Goal: Task Accomplishment & Management: Manage account settings

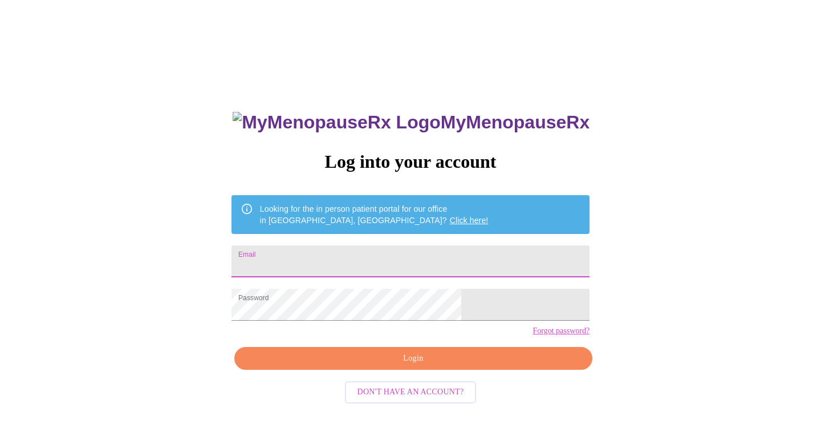
click at [391, 258] on input "Email" at bounding box center [411, 261] width 358 height 32
click at [434, 262] on input "Email" at bounding box center [411, 261] width 358 height 32
type input "selina_lepsi@glenbard.org"
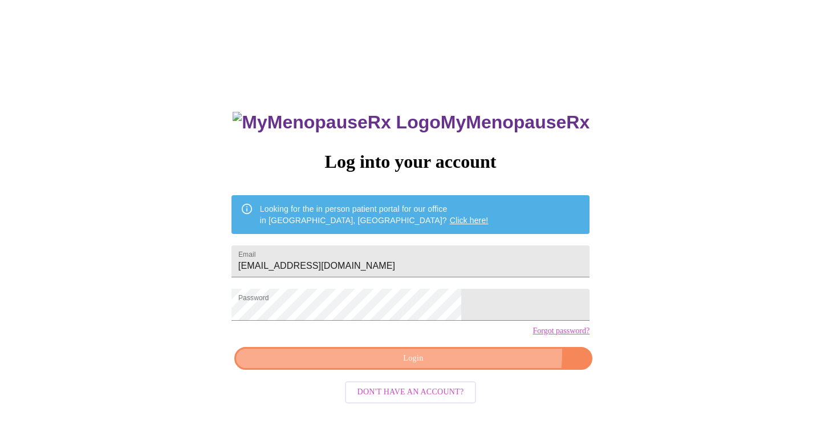
click at [462, 366] on span "Login" at bounding box center [413, 358] width 332 height 14
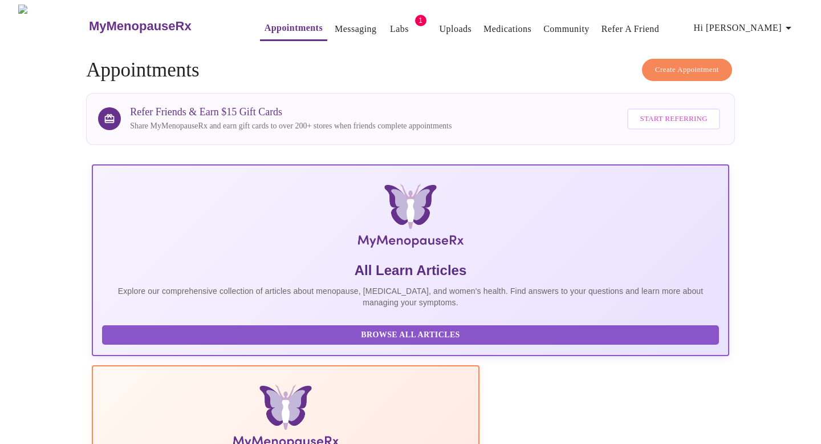
click at [390, 26] on link "Labs" at bounding box center [399, 29] width 19 height 16
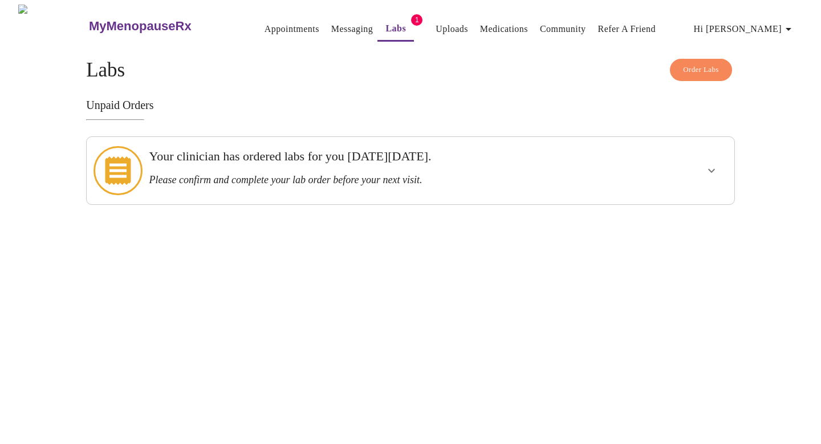
click at [332, 177] on h3 "Please confirm and complete your lab order before your next visit." at bounding box center [379, 180] width 461 height 12
click at [719, 169] on button "show more" at bounding box center [711, 170] width 27 height 27
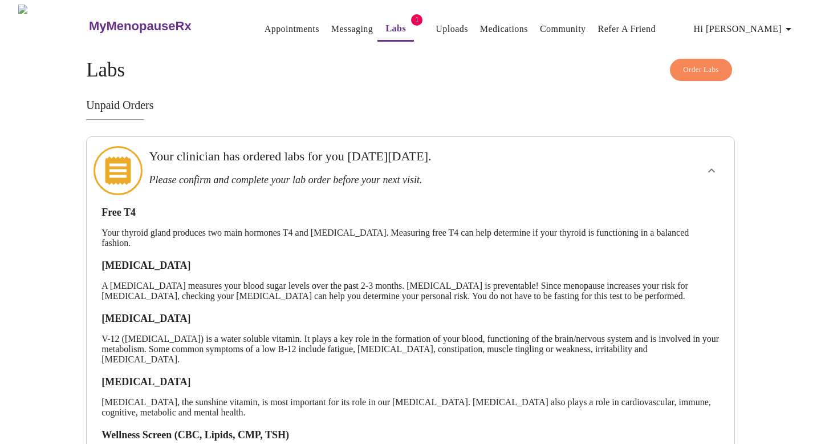
click at [331, 25] on link "Messaging" at bounding box center [352, 29] width 42 height 16
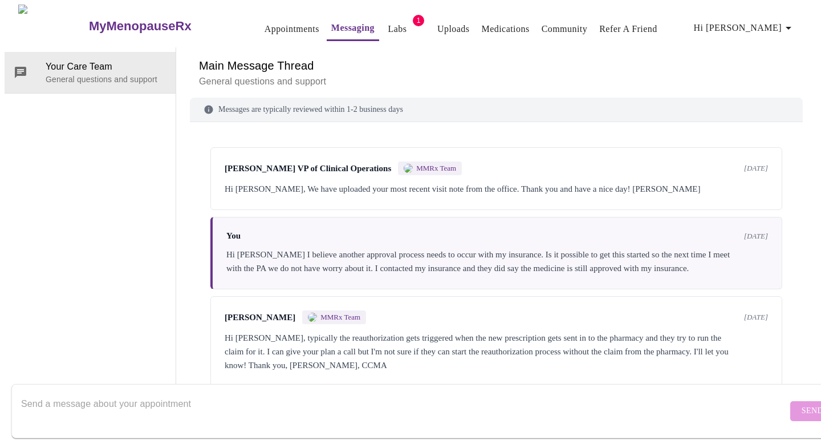
click at [413, 20] on span "1" at bounding box center [418, 20] width 11 height 11
click at [413, 18] on span "1" at bounding box center [418, 20] width 11 height 11
click at [388, 26] on link "Labs" at bounding box center [397, 29] width 19 height 16
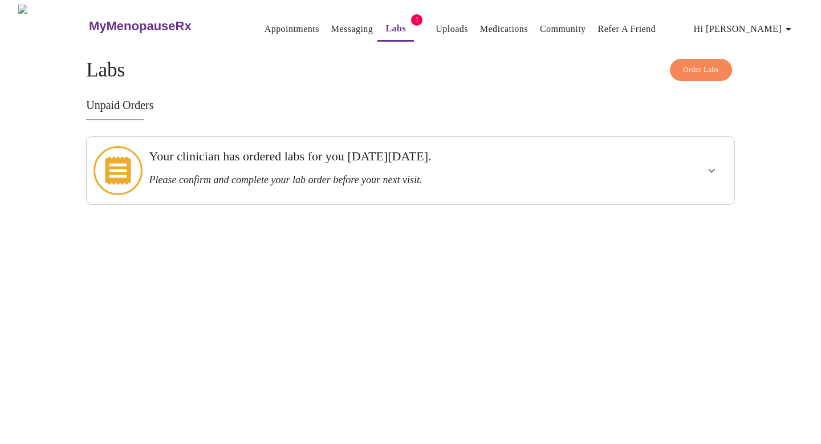
click at [375, 174] on h3 "Please confirm and complete your lab order before your next visit." at bounding box center [379, 180] width 461 height 12
click at [709, 164] on icon "show more" at bounding box center [712, 171] width 14 height 14
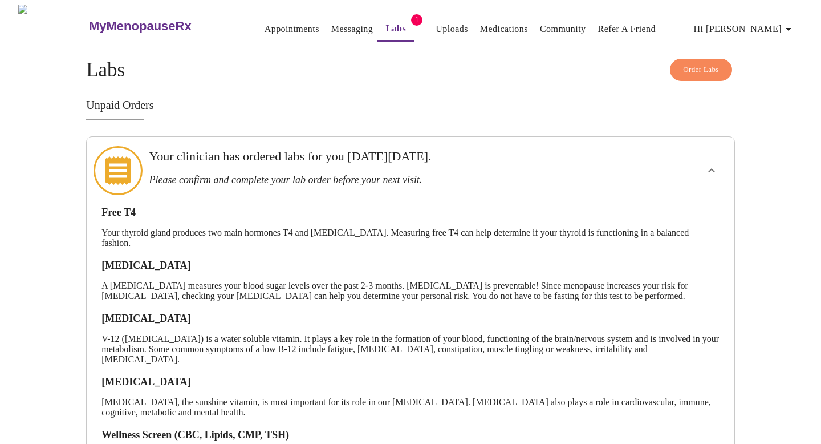
click at [135, 24] on h3 "MyMenopauseRx" at bounding box center [140, 26] width 103 height 15
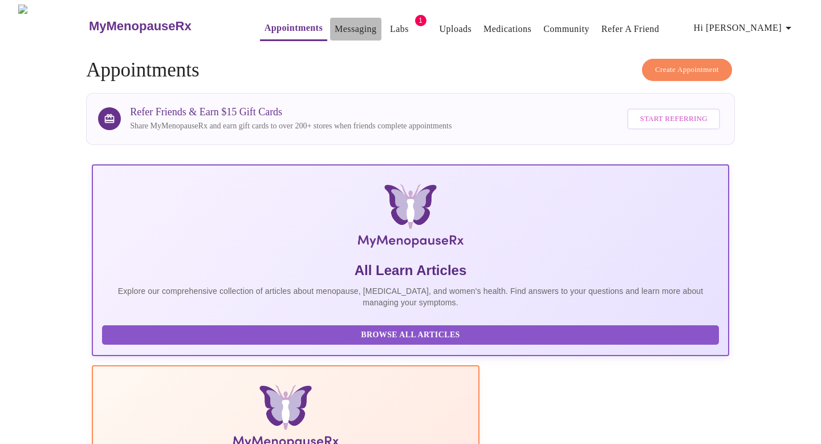
click at [340, 29] on link "Messaging" at bounding box center [356, 29] width 42 height 16
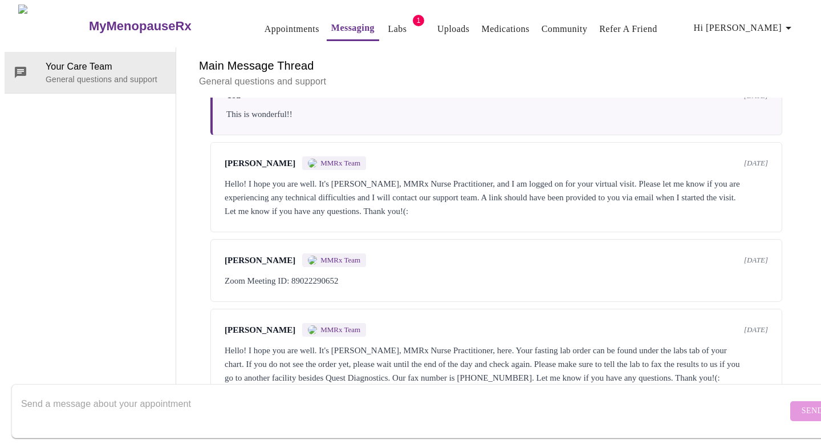
scroll to position [516, 0]
click at [455, 343] on div "Hello! I hope you are well. It's Jillian Montefusco, MMRx Nurse Practitioner, h…" at bounding box center [496, 363] width 543 height 41
click at [515, 343] on div "Hello! I hope you are well. It's Jillian Montefusco, MMRx Nurse Practitioner, h…" at bounding box center [496, 363] width 543 height 41
click at [285, 392] on textarea "Send a message about your appointment" at bounding box center [404, 410] width 766 height 36
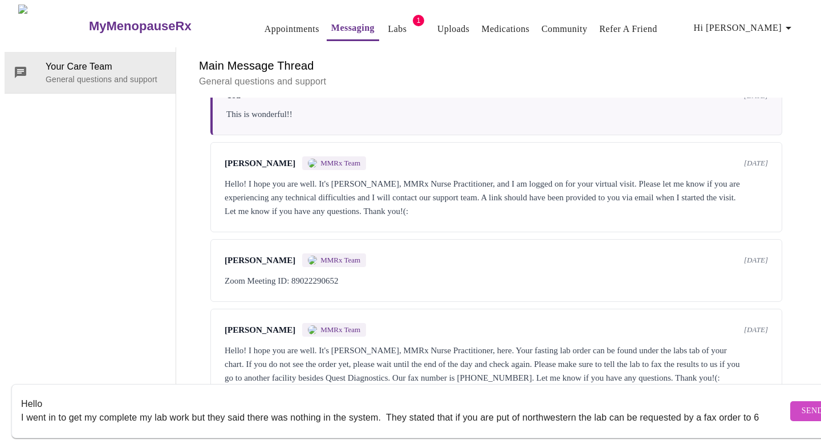
scroll to position [7, 0]
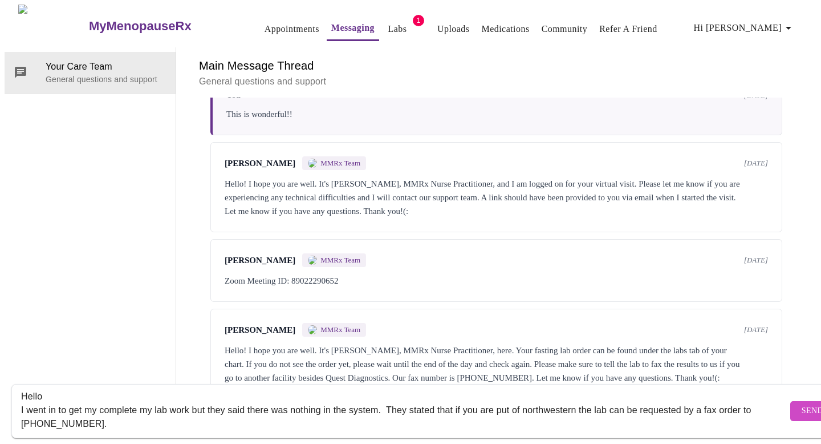
type textarea "Hello I went in to get my complete my lab work but they said there was nothing …"
click at [802, 404] on span "Send" at bounding box center [813, 411] width 22 height 14
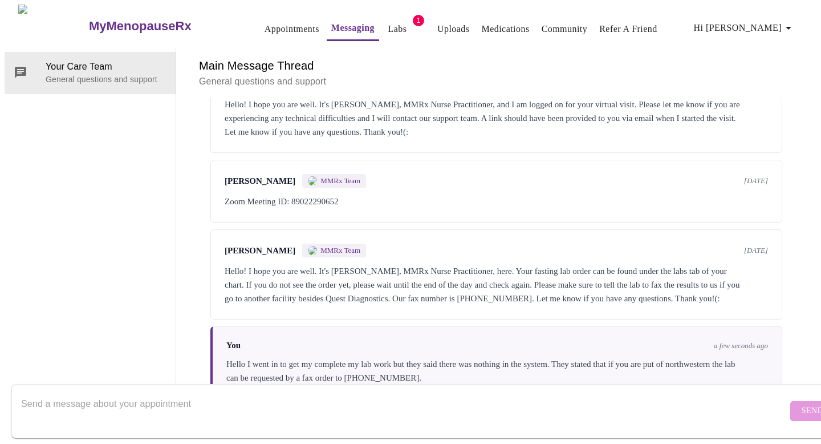
scroll to position [0, 0]
click at [388, 30] on link "Labs" at bounding box center [397, 29] width 19 height 16
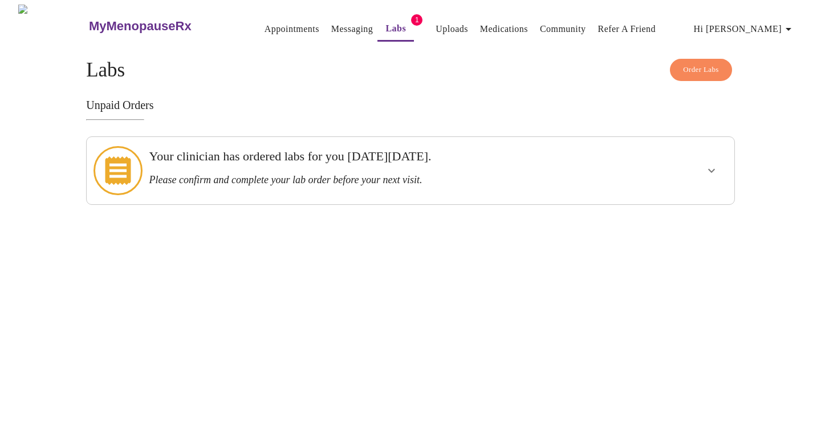
click at [358, 163] on h3 "Your clinician has ordered labs for you on Wednesday, May 14th." at bounding box center [379, 156] width 461 height 15
click at [705, 182] on div at bounding box center [676, 170] width 107 height 58
click at [709, 169] on icon "show more" at bounding box center [711, 171] width 7 height 4
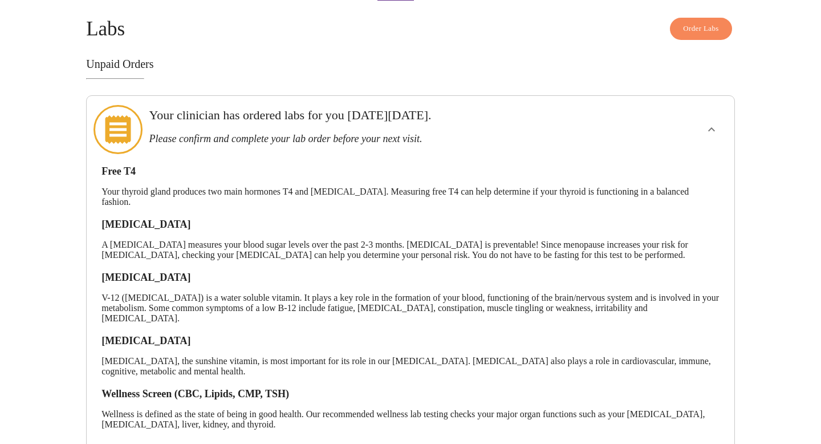
scroll to position [83, 0]
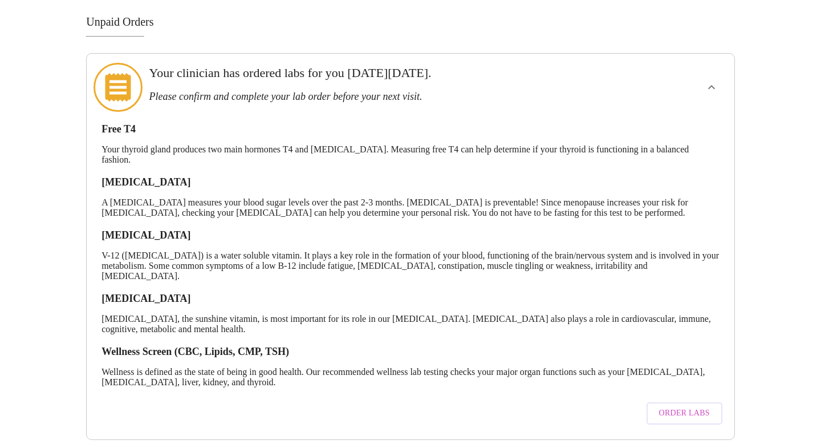
click at [664, 406] on span "Order Labs" at bounding box center [684, 413] width 51 height 14
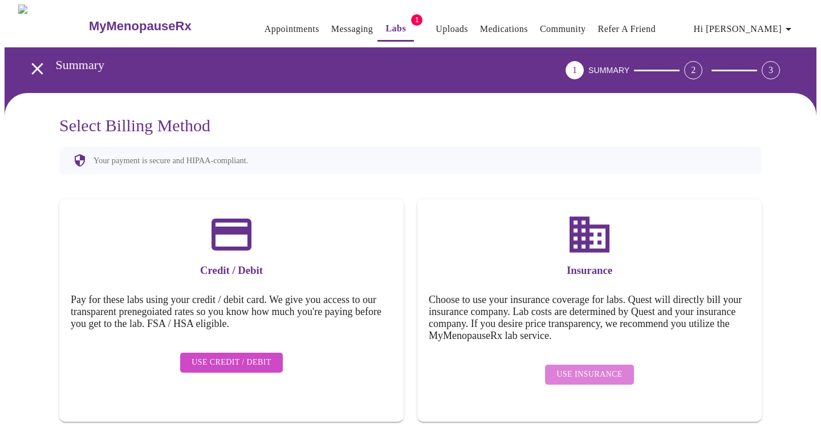
click at [620, 371] on span "Use Insurance" at bounding box center [590, 374] width 66 height 14
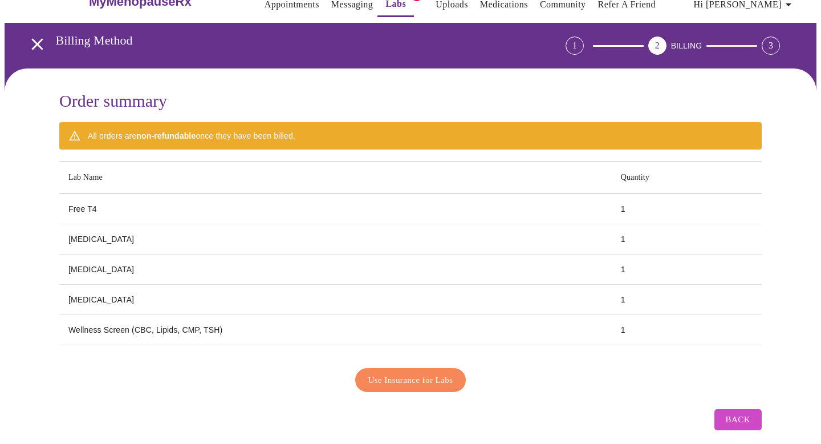
scroll to position [28, 0]
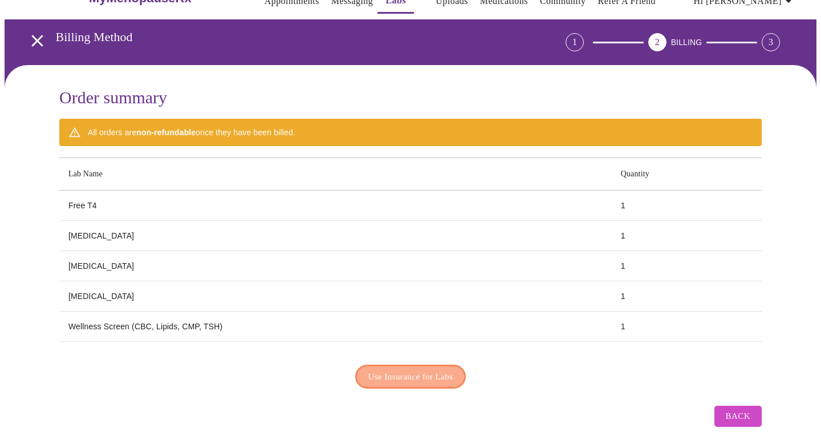
click at [450, 372] on span "Use Insurance for Labs" at bounding box center [410, 376] width 85 height 15
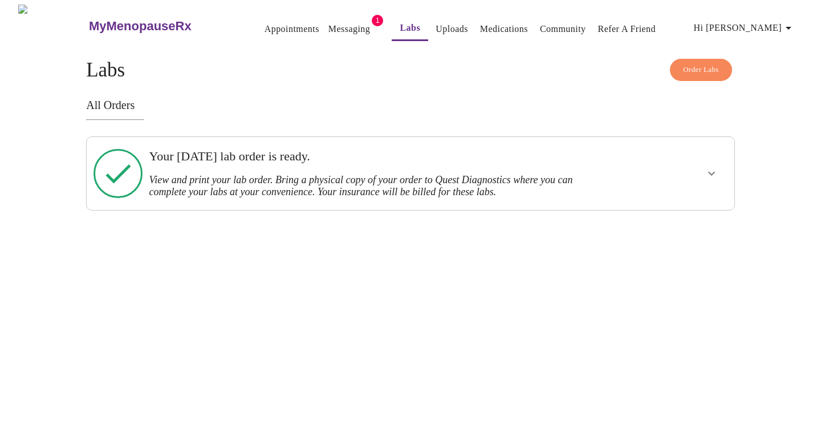
click at [711, 185] on div at bounding box center [676, 173] width 107 height 64
click at [708, 173] on icon "show more" at bounding box center [712, 174] width 14 height 14
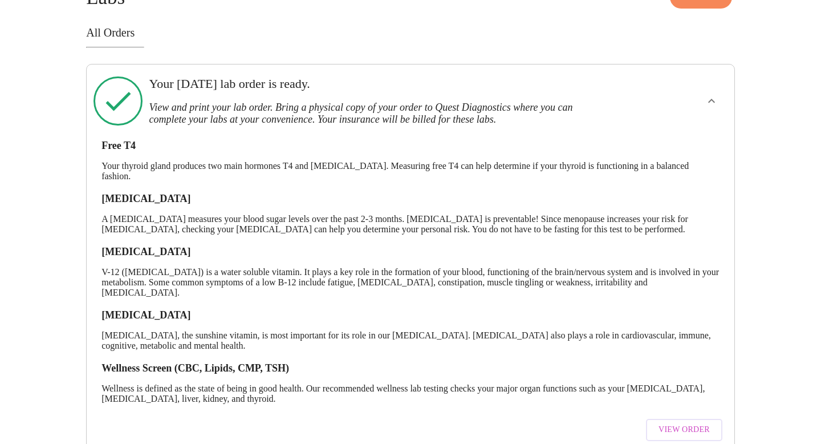
scroll to position [96, 0]
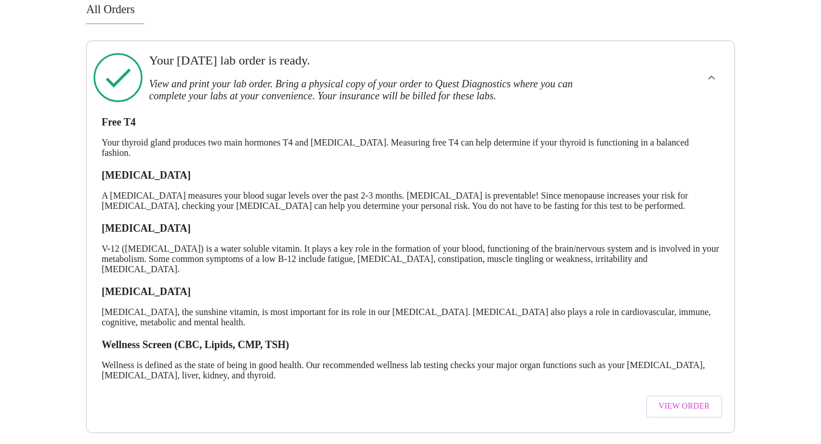
click at [667, 399] on span "View Order" at bounding box center [684, 406] width 51 height 14
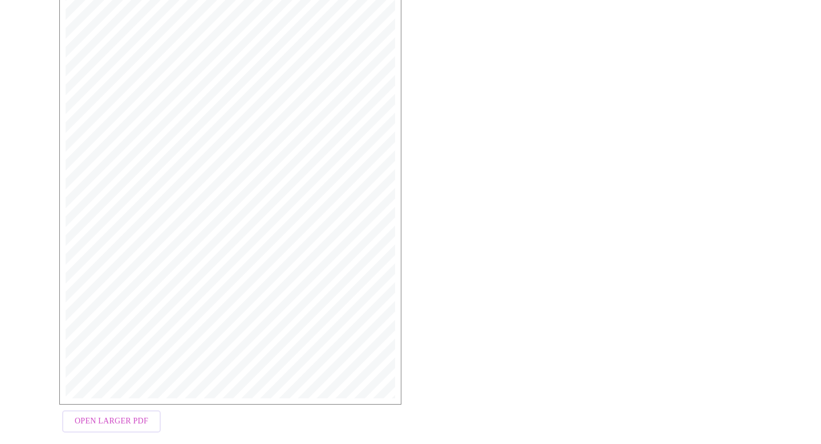
scroll to position [257, 0]
click at [131, 402] on span "Open Larger PDF" at bounding box center [112, 402] width 74 height 14
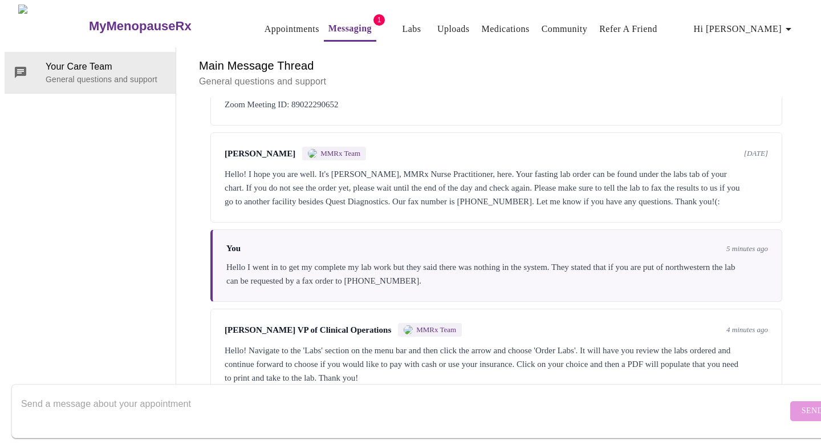
scroll to position [697, 0]
click at [266, 392] on textarea "Send a message about your appointment" at bounding box center [404, 410] width 766 height 36
type textarea "got it thank you"
click at [790, 408] on button "Send" at bounding box center [812, 411] width 44 height 20
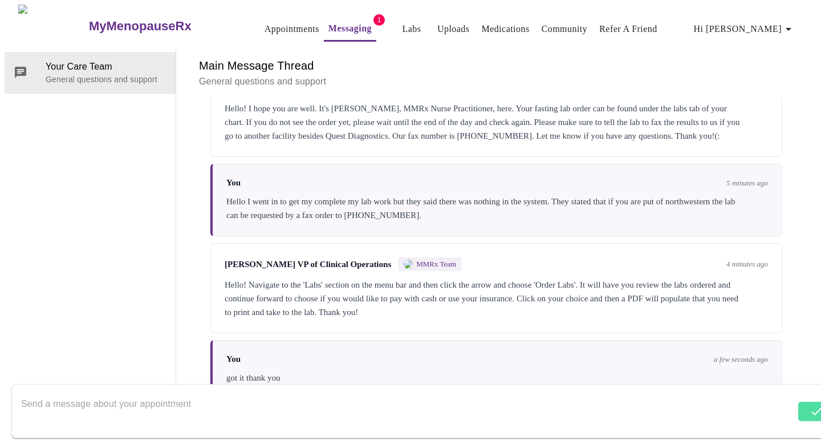
scroll to position [766, 0]
